Goal: Book appointment/travel/reservation

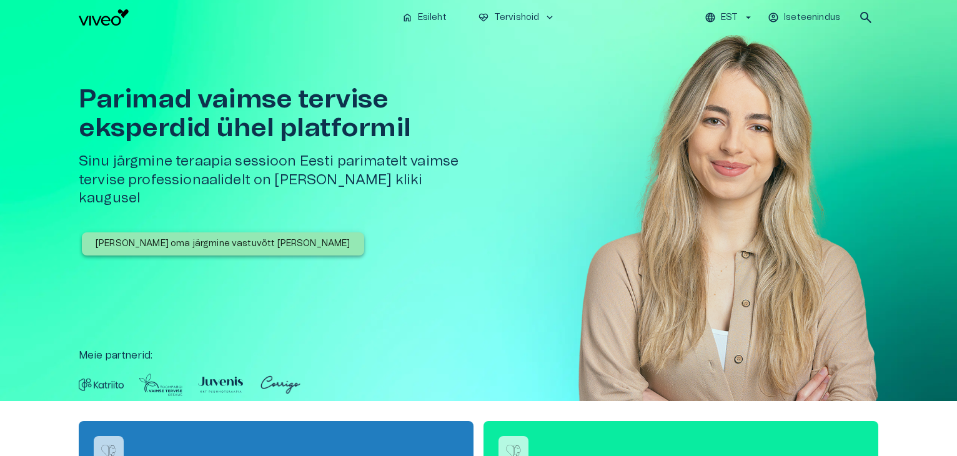
click at [887, 264] on div "Parimad vaimse tervise eksperdid ühel platformil Sinu järgmine teraapia sessioo…" at bounding box center [478, 218] width 957 height 366
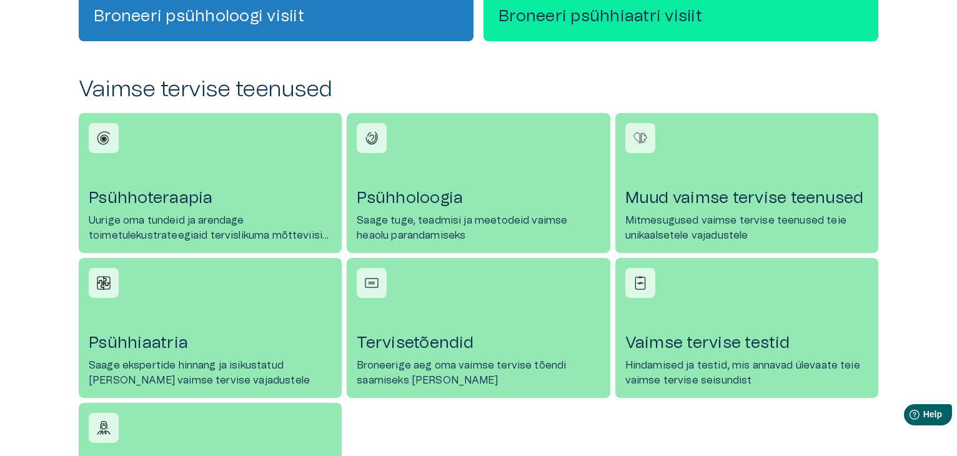
scroll to position [500, 0]
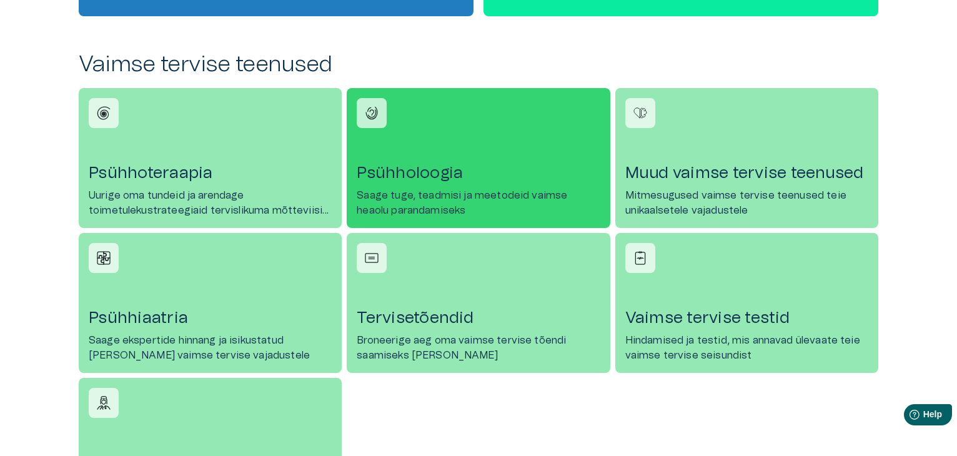
click at [407, 146] on link "Psühholoogia Saage tuge, teadmisi ja meetodeid vaimse heaolu parandamiseks" at bounding box center [478, 158] width 263 height 140
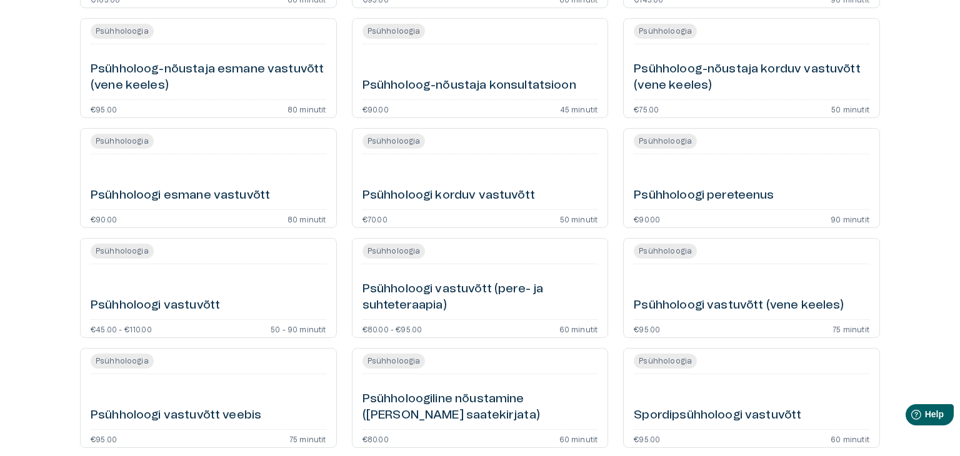
scroll to position [375, 0]
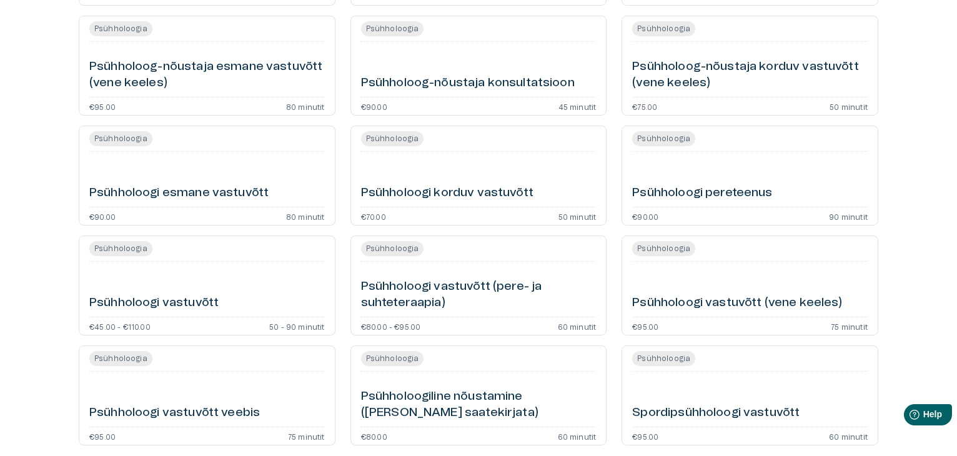
click at [256, 293] on div "Psühholoogi vastuvõtt" at bounding box center [207, 289] width 236 height 45
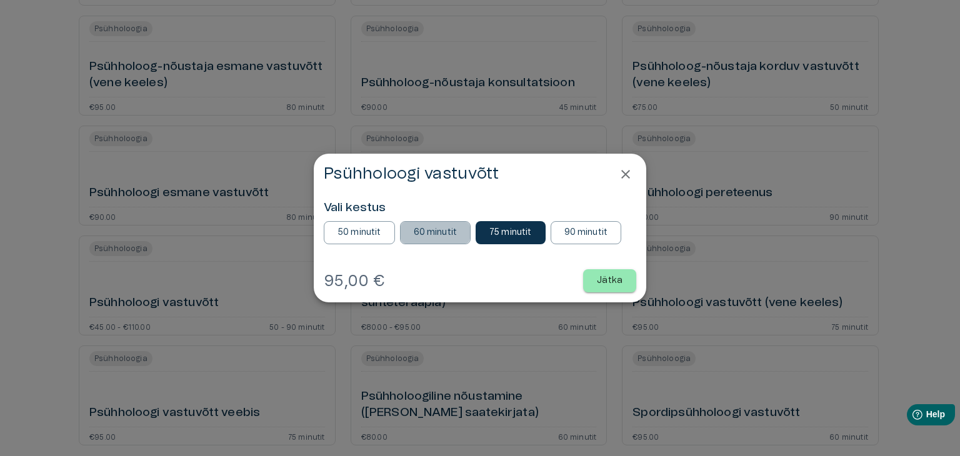
click at [441, 237] on p "60 minutit" at bounding box center [436, 232] width 44 height 13
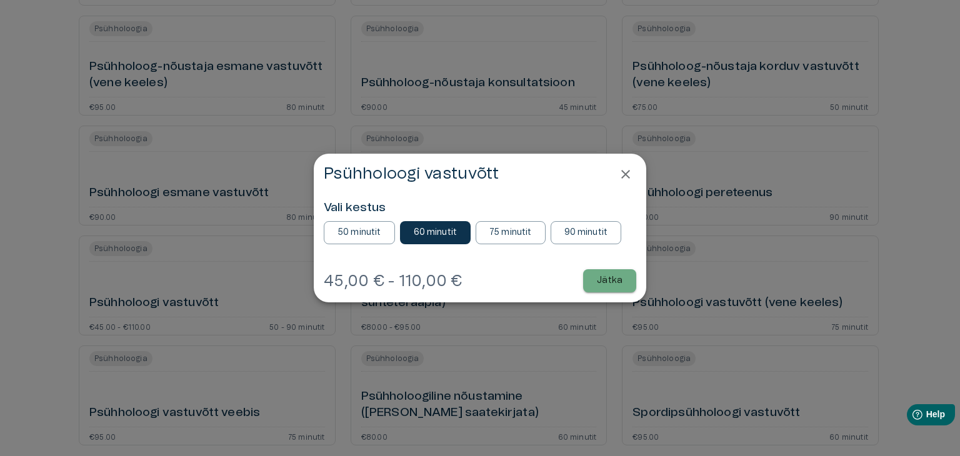
click at [621, 287] on p "Jätka" at bounding box center [610, 280] width 26 height 13
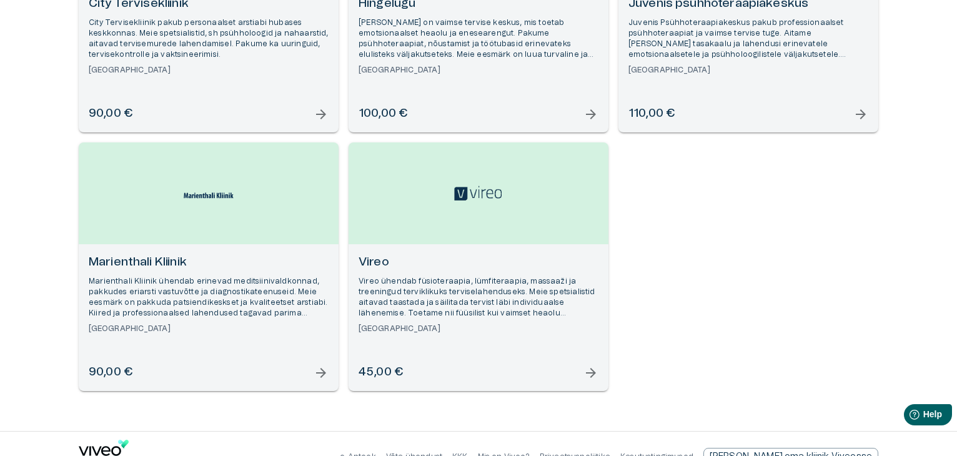
scroll to position [304, 0]
click at [595, 373] on span "arrow_forward" at bounding box center [591, 371] width 15 height 15
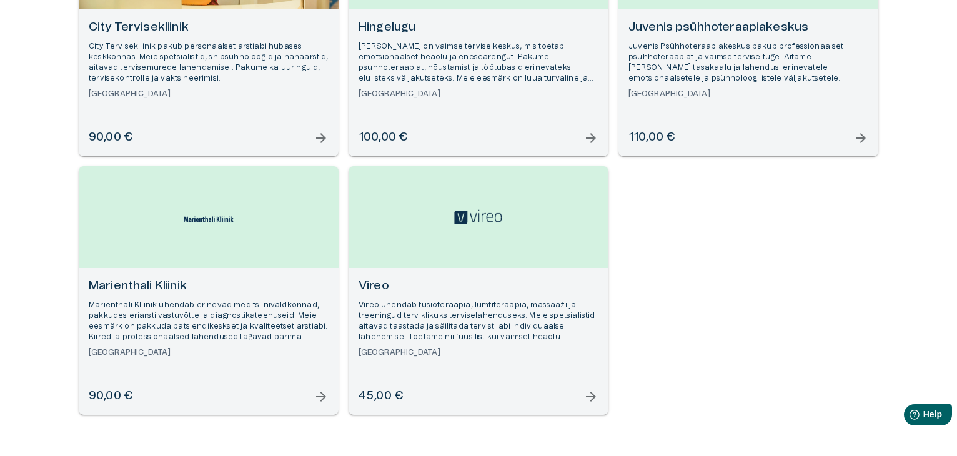
click at [323, 396] on span "arrow_forward" at bounding box center [321, 396] width 15 height 15
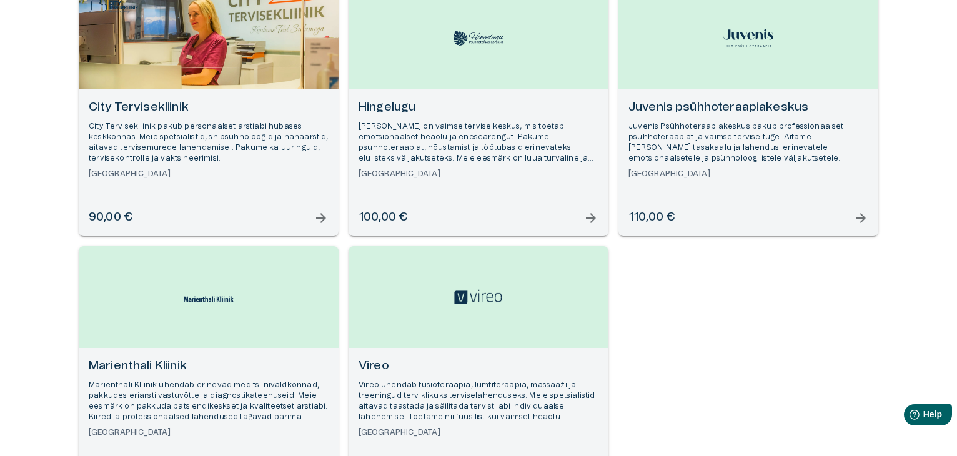
scroll to position [179, 0]
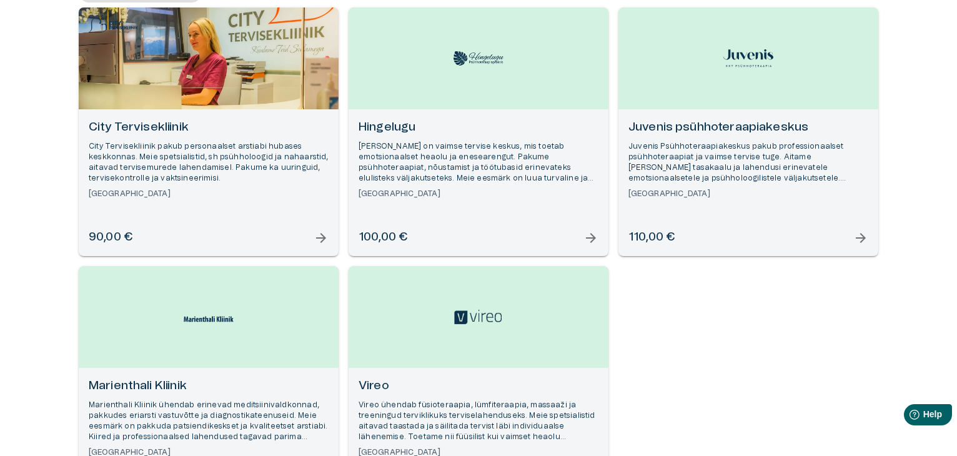
click at [311, 232] on div "90,00 € arrow_forward" at bounding box center [209, 237] width 240 height 17
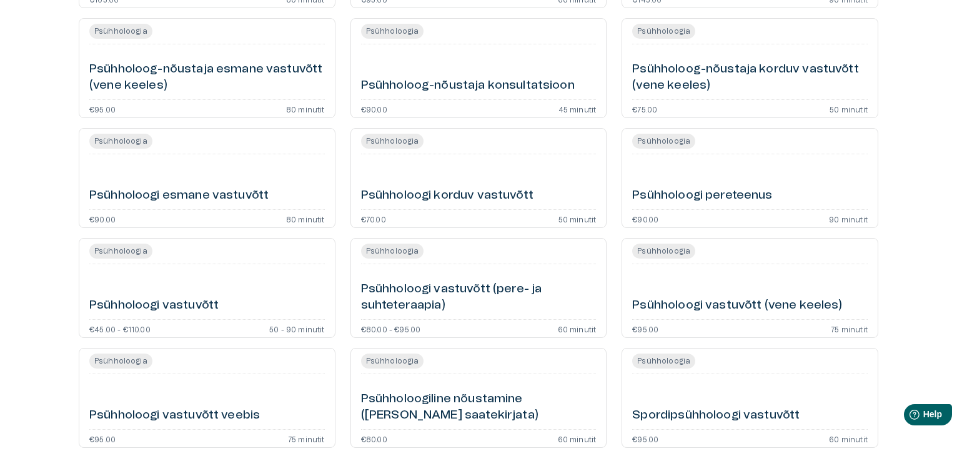
scroll to position [375, 0]
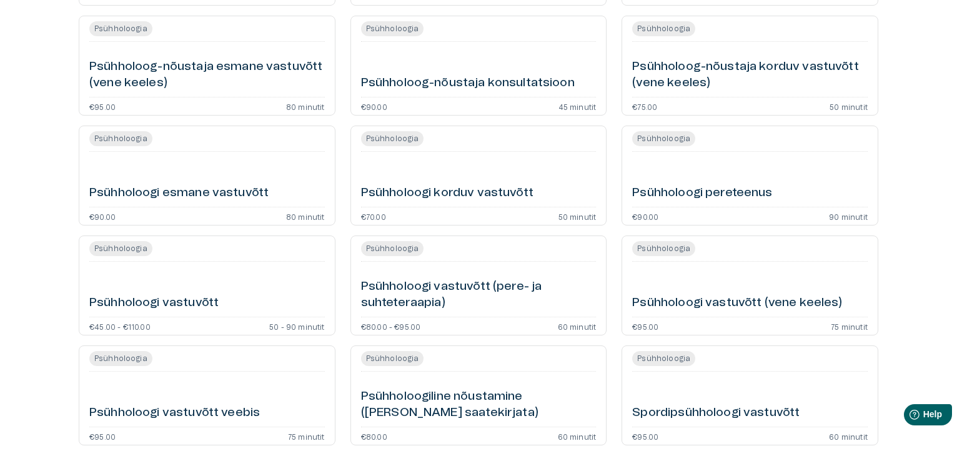
click at [252, 192] on h6 "Psühholoogi esmane vastuvõtt" at bounding box center [178, 193] width 179 height 17
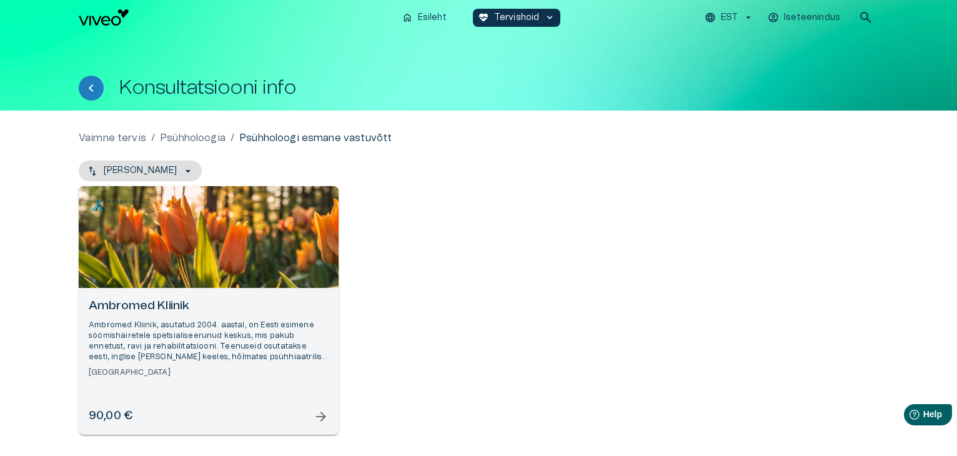
click at [321, 416] on span "arrow_forward" at bounding box center [321, 416] width 15 height 15
click at [182, 171] on icon "button" at bounding box center [188, 171] width 12 height 12
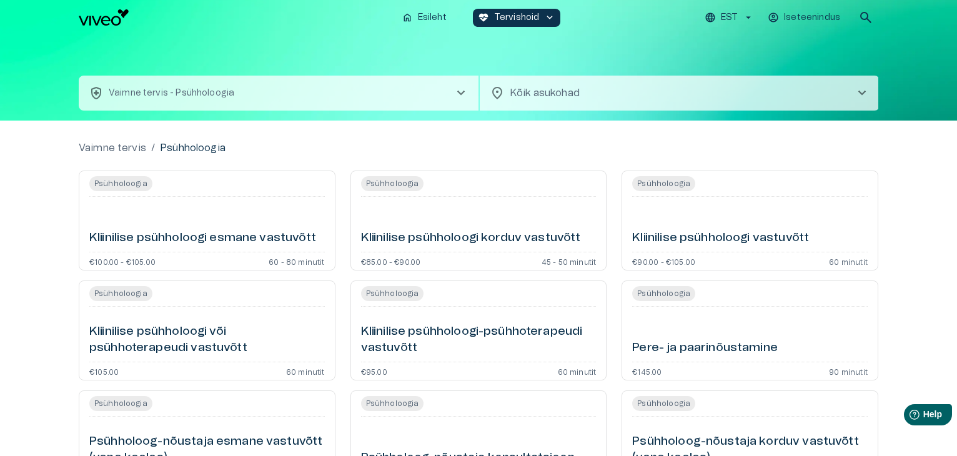
click at [864, 86] on span "chevron_right" at bounding box center [862, 93] width 15 height 15
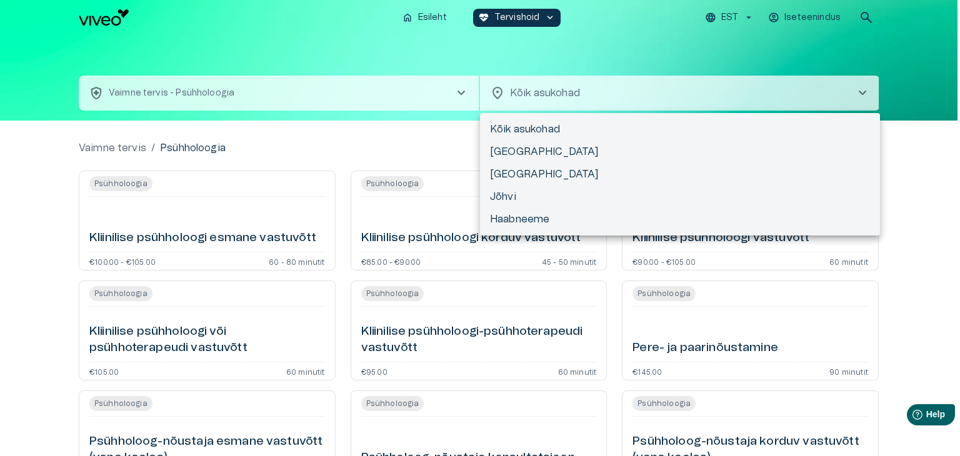
click at [603, 146] on li "[GEOGRAPHIC_DATA]" at bounding box center [680, 152] width 400 height 22
type input "**********"
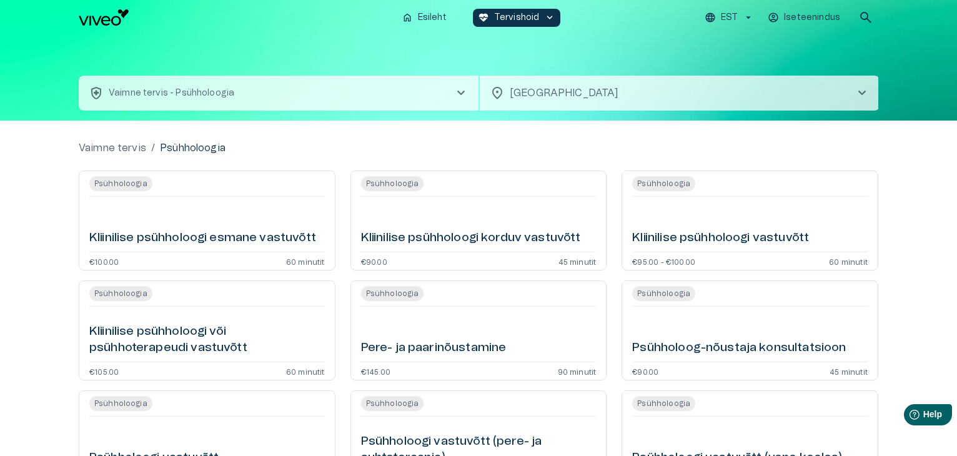
click at [462, 96] on span "chevron_right" at bounding box center [461, 93] width 15 height 15
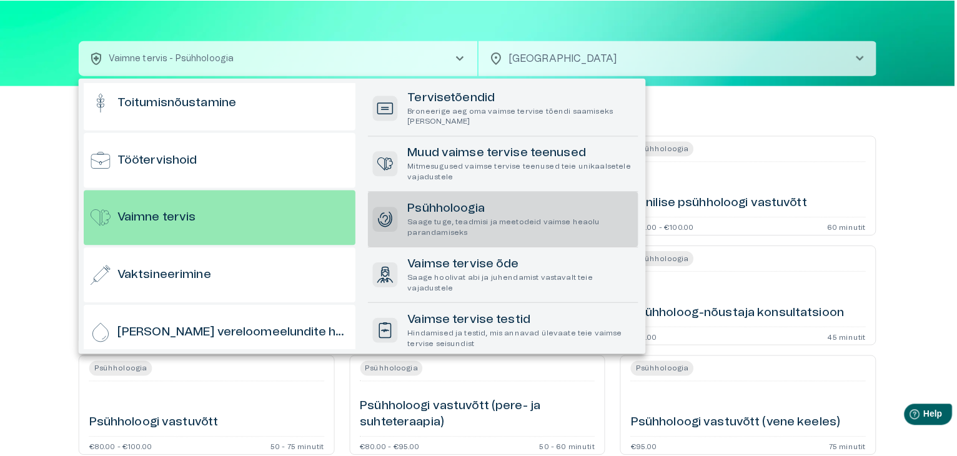
scroll to position [1217, 0]
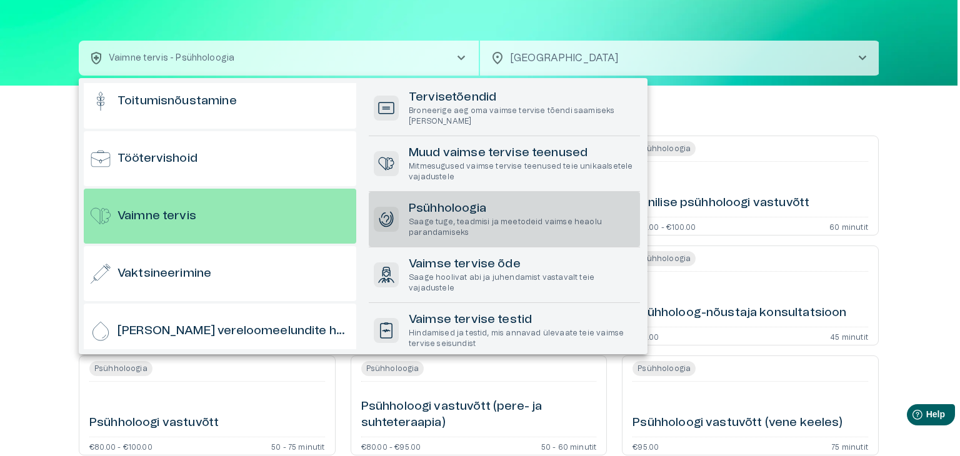
click at [477, 223] on p "Saage tuge, teadmisi ja meetodeid vaimse heaolu parandamiseks" at bounding box center [522, 227] width 226 height 21
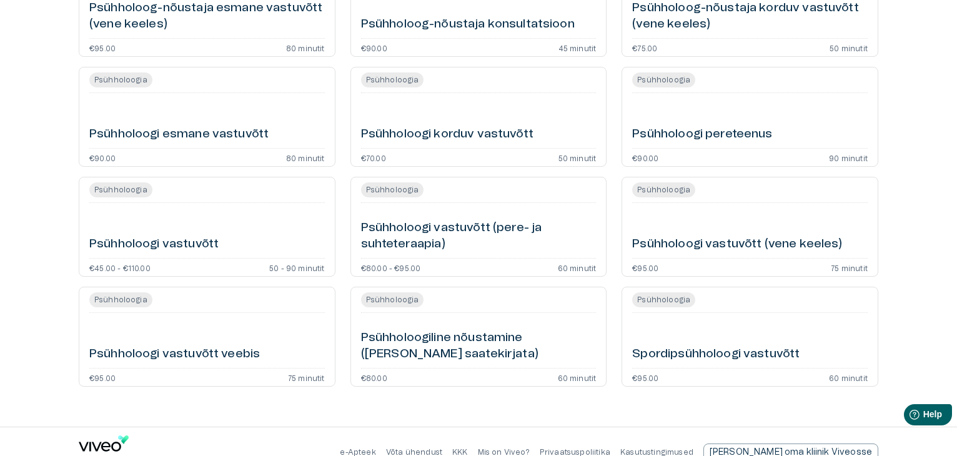
scroll to position [439, 0]
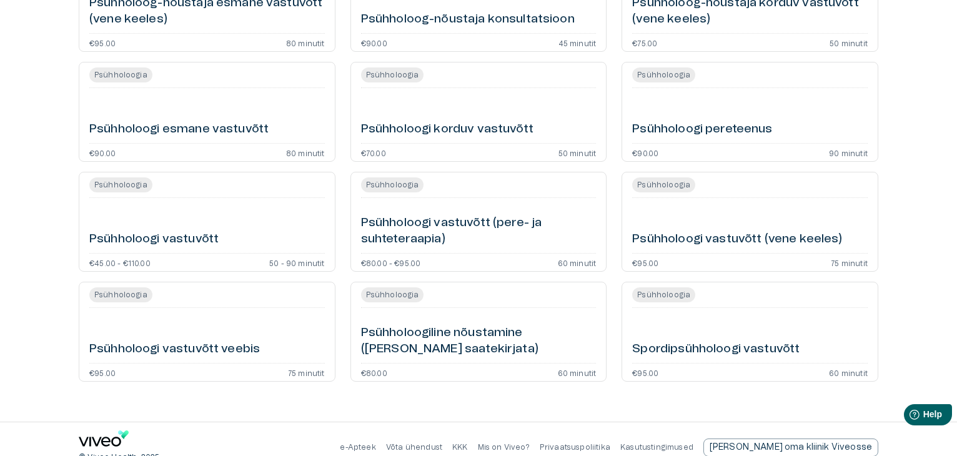
click at [467, 130] on h6 "Psühholoogi korduv vastuvõtt" at bounding box center [447, 129] width 172 height 17
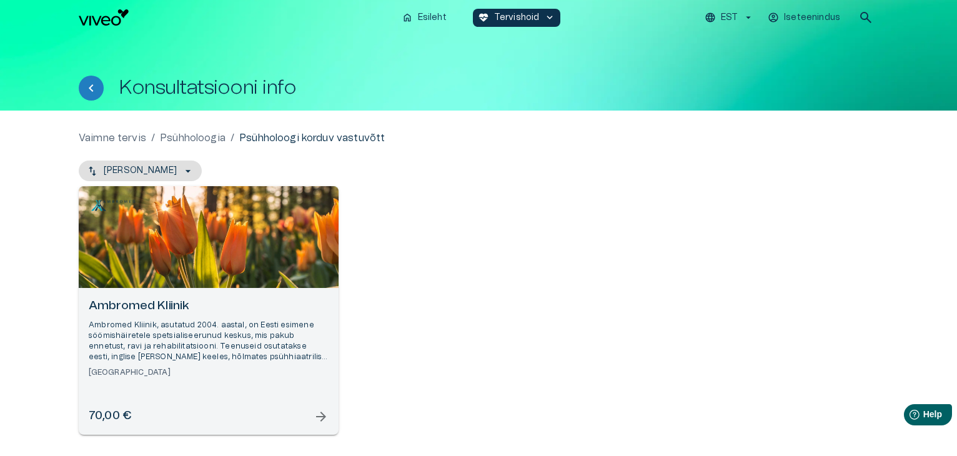
click at [321, 416] on span "arrow_forward" at bounding box center [321, 416] width 15 height 15
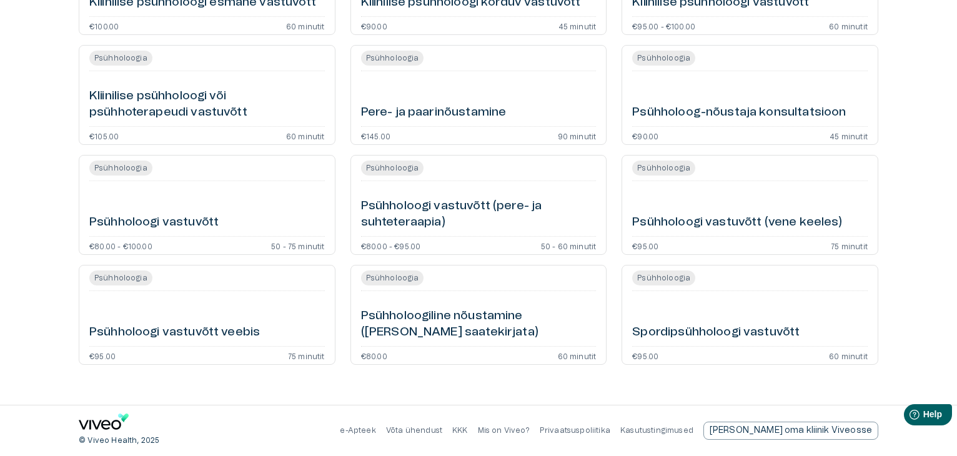
scroll to position [35, 0]
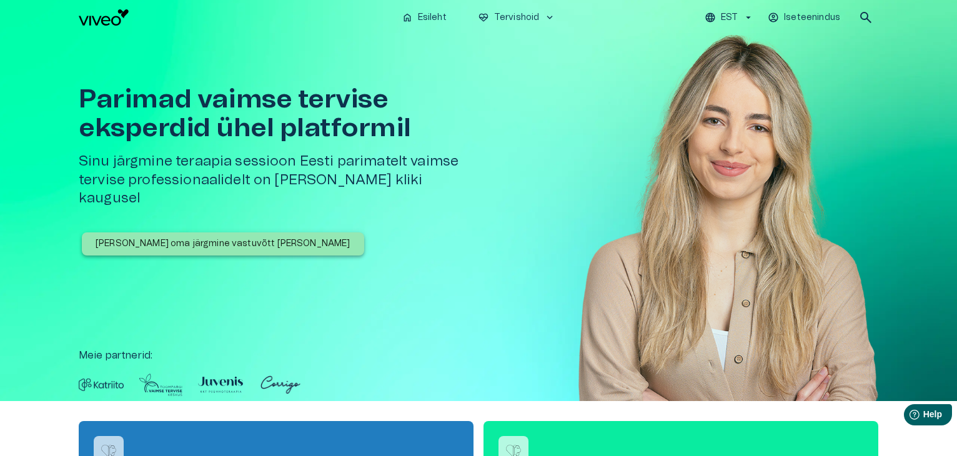
scroll to position [500, 0]
